Goal: Information Seeking & Learning: Check status

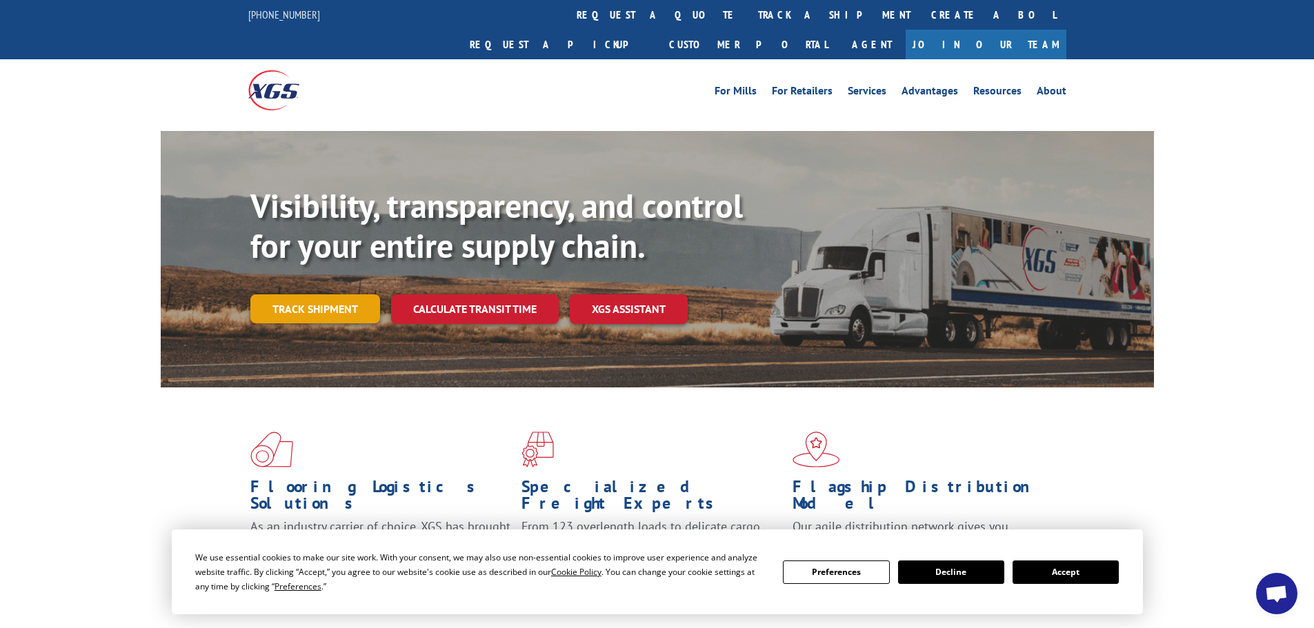
click at [298, 294] on link "Track shipment" at bounding box center [315, 308] width 130 height 29
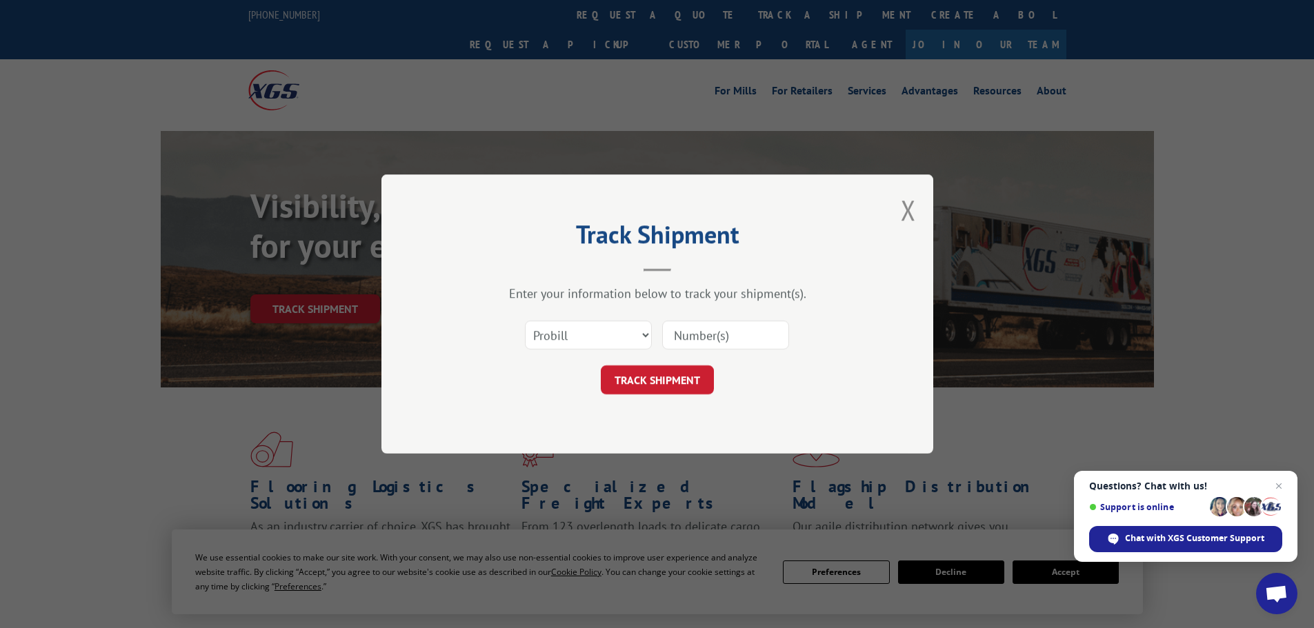
click at [748, 339] on input at bounding box center [725, 335] width 127 height 29
paste input "17611909"
type input "17611909"
click at [677, 387] on button "TRACK SHIPMENT" at bounding box center [657, 379] width 113 height 29
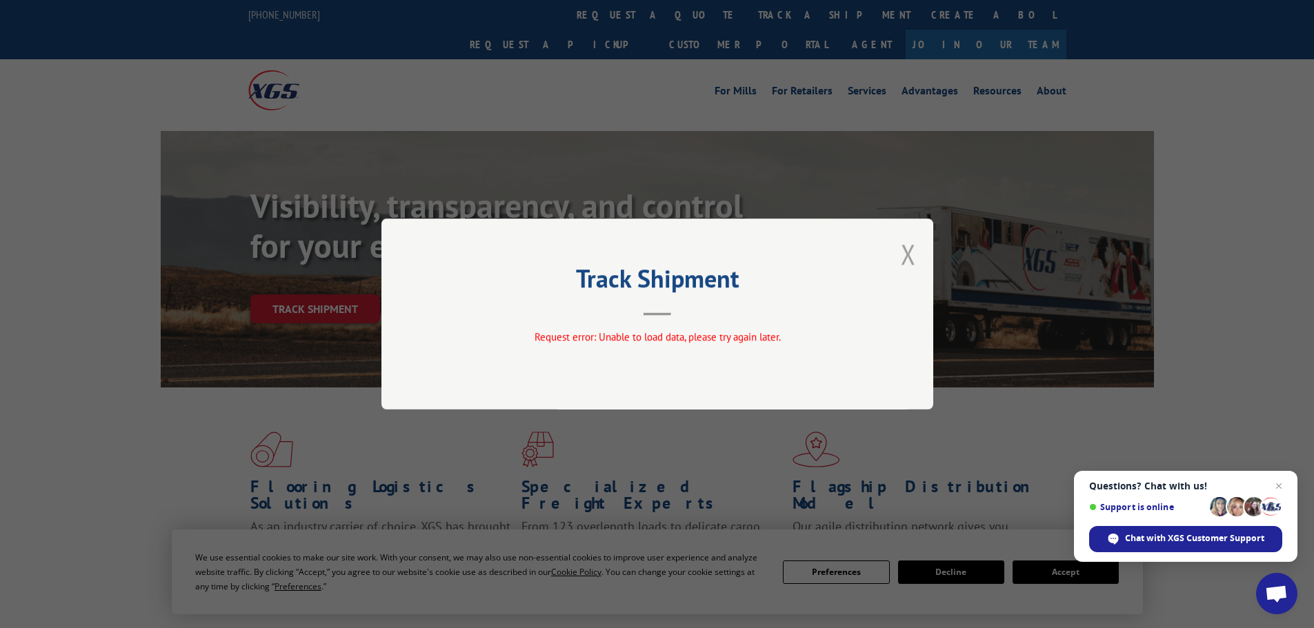
click at [912, 259] on button "Close modal" at bounding box center [908, 254] width 15 height 37
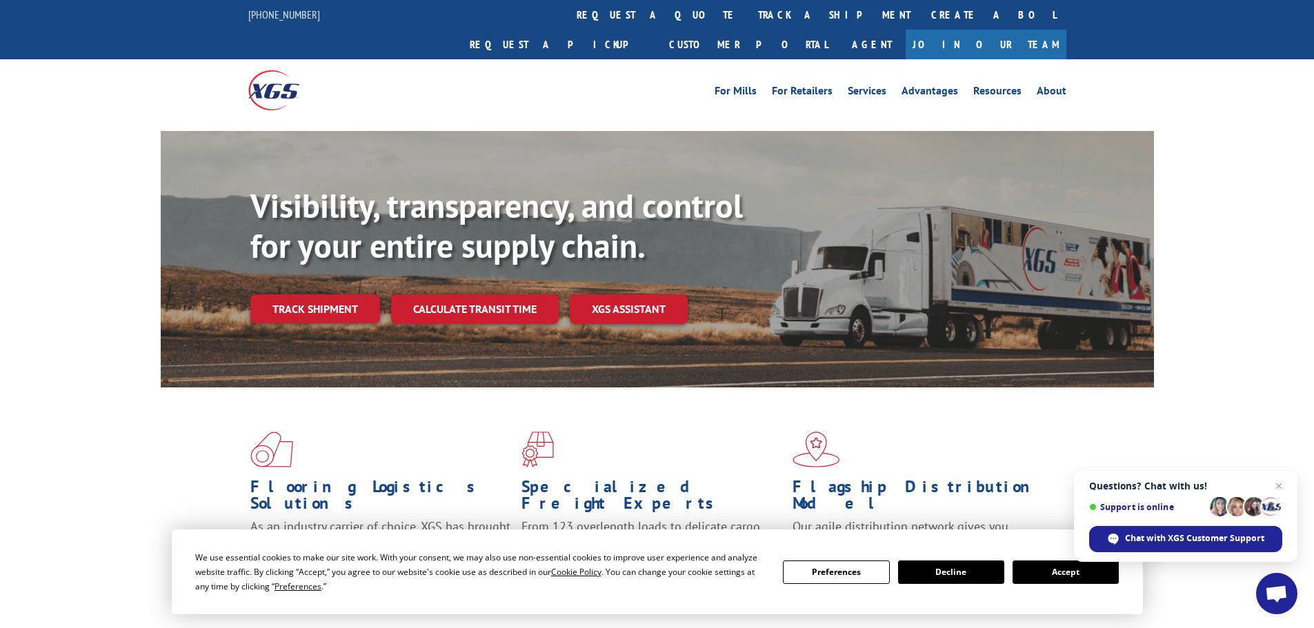
click at [834, 579] on button "Preferences" at bounding box center [836, 572] width 106 height 23
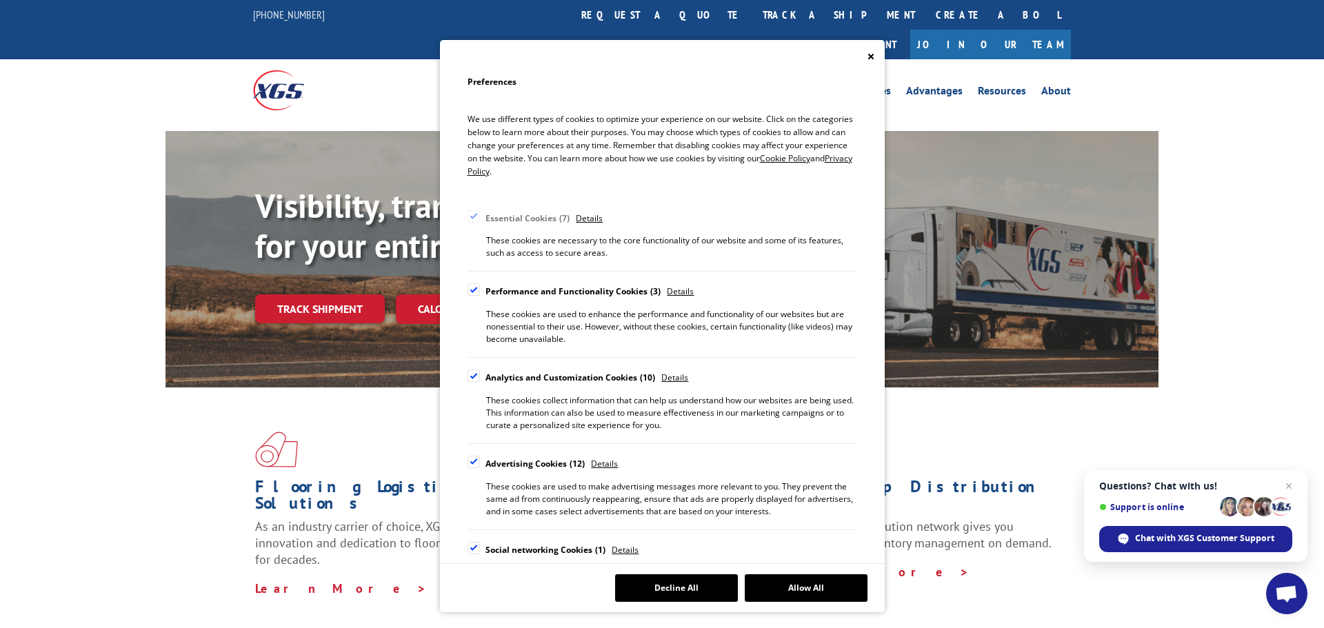
click at [469, 289] on div "Cookie Consent Preferences" at bounding box center [473, 289] width 12 height 12
click at [0, 0] on input "Performance and Functionality Cookies 3" at bounding box center [0, 0] width 0 height 0
click at [476, 373] on div "Cookie Consent Preferences" at bounding box center [473, 376] width 12 height 12
click at [0, 0] on input "Analytics and Customization Cookies 10" at bounding box center [0, 0] width 0 height 0
click at [469, 458] on div "Cookie Consent Preferences" at bounding box center [473, 462] width 12 height 12
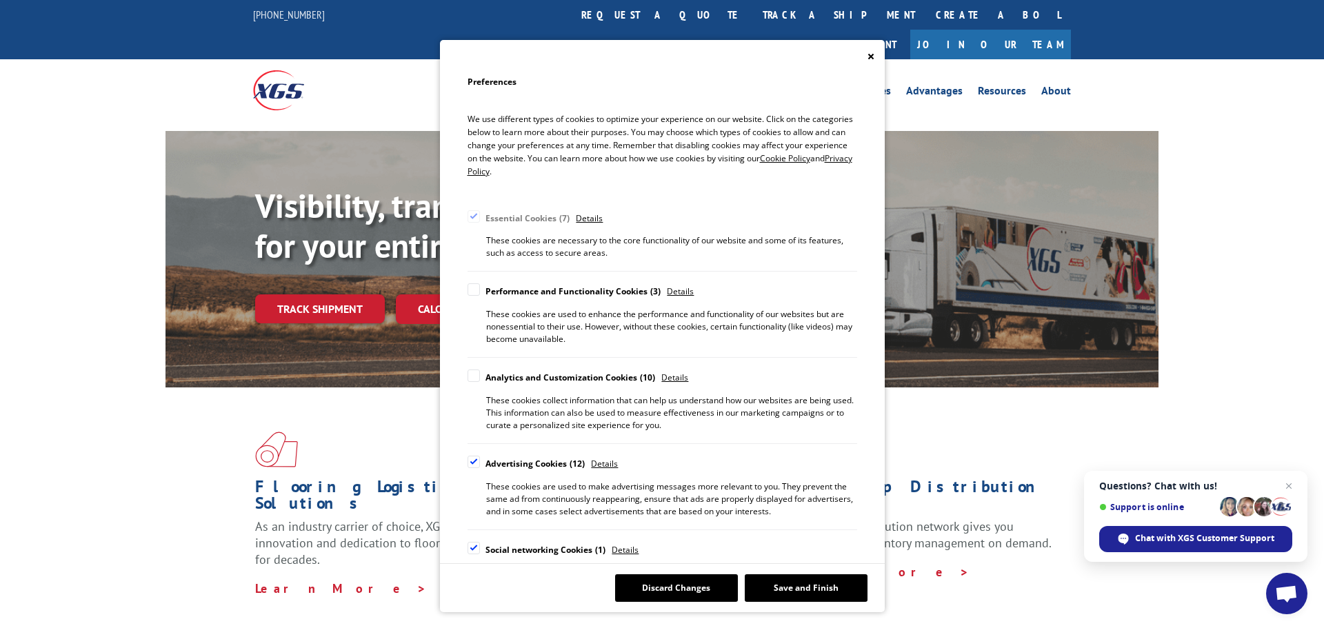
click at [0, 0] on input "Advertising Cookies 12" at bounding box center [0, 0] width 0 height 0
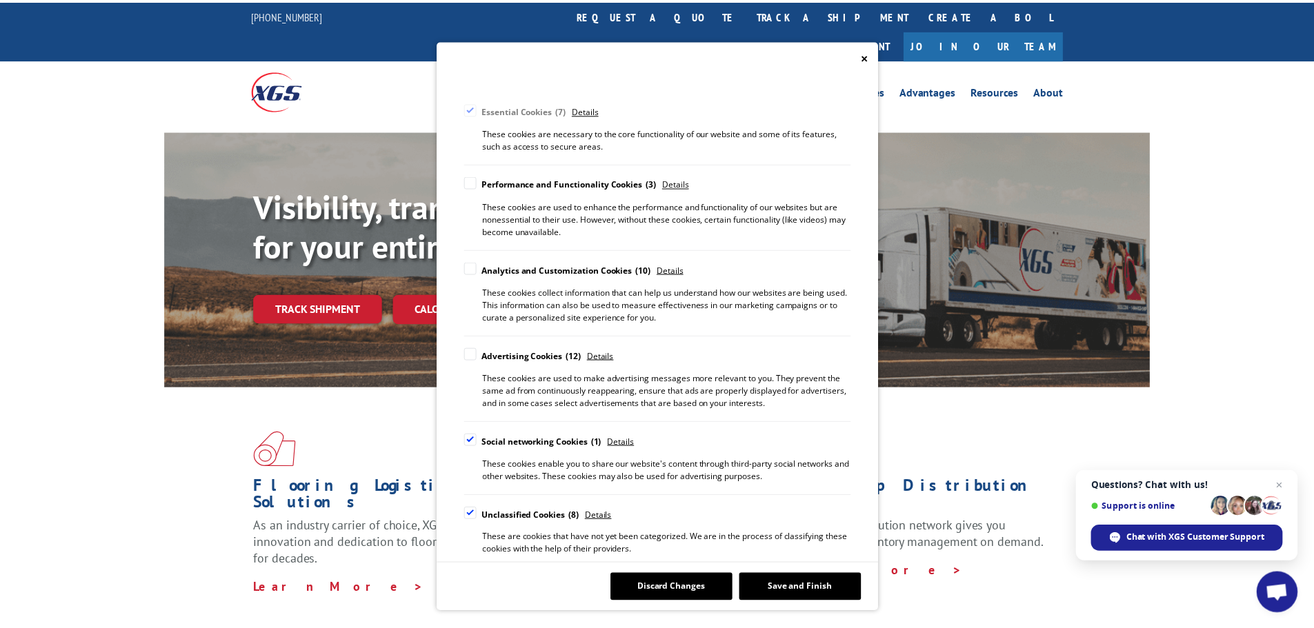
scroll to position [113, 0]
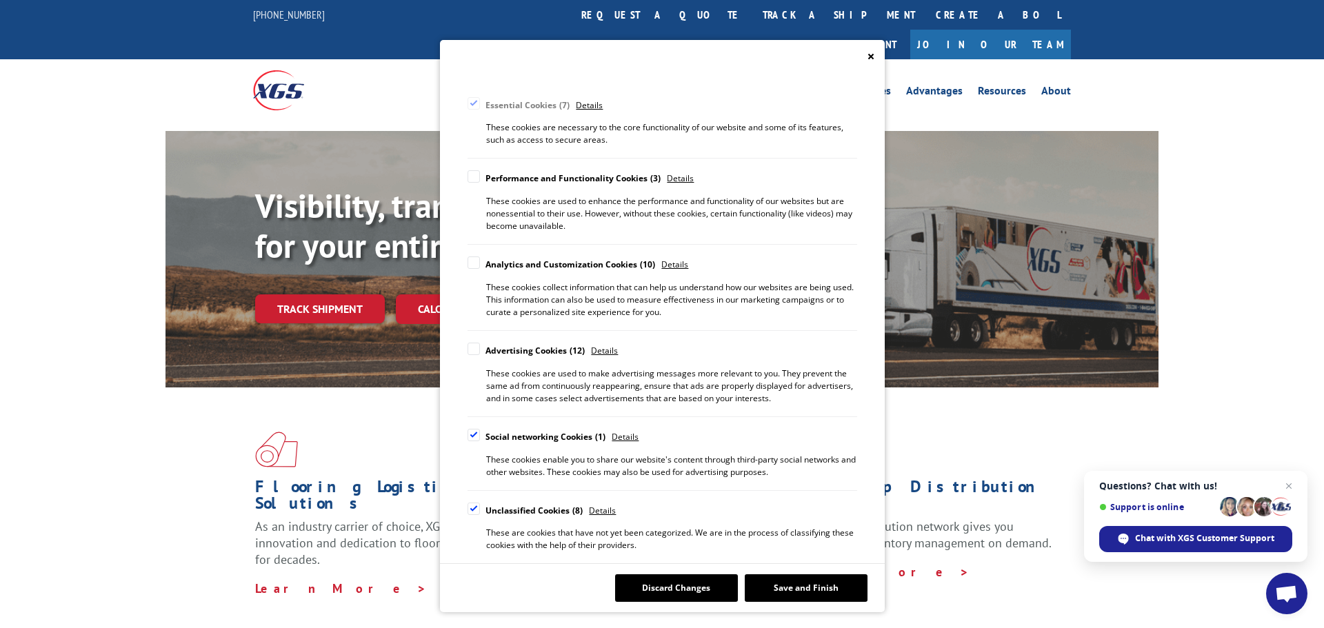
click at [475, 441] on label "Social networking Cookies 1" at bounding box center [536, 437] width 139 height 17
click at [0, 0] on input "Social networking Cookies 1" at bounding box center [0, 0] width 0 height 0
click at [469, 510] on div "Cookie Consent Preferences" at bounding box center [473, 509] width 12 height 12
click at [0, 0] on input "Unclassified Cookies 8" at bounding box center [0, 0] width 0 height 0
click at [799, 587] on button "Save and Finish" at bounding box center [806, 588] width 123 height 28
